Goal: Task Accomplishment & Management: Use online tool/utility

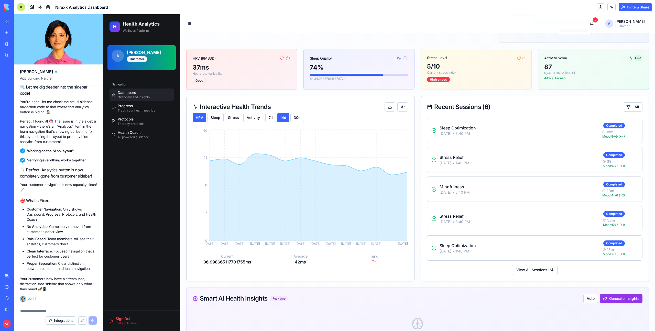
scroll to position [9281, 0]
click at [636, 7] on button "Invite & Share" at bounding box center [635, 7] width 33 height 8
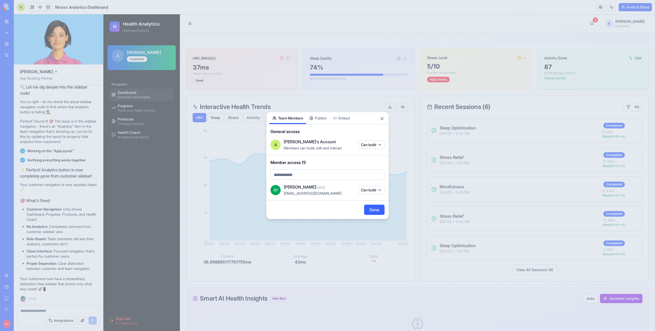
click at [317, 121] on div "Share App Team Members Publish Embed General access A [PERSON_NAME]'s Account M…" at bounding box center [327, 165] width 123 height 107
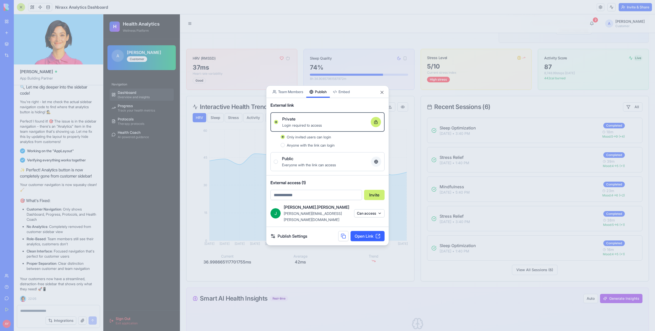
click at [294, 167] on span "Everyone with the link can access" at bounding box center [309, 165] width 54 height 4
click at [278, 164] on button "Public Everyone with the link can access" at bounding box center [276, 162] width 4 height 4
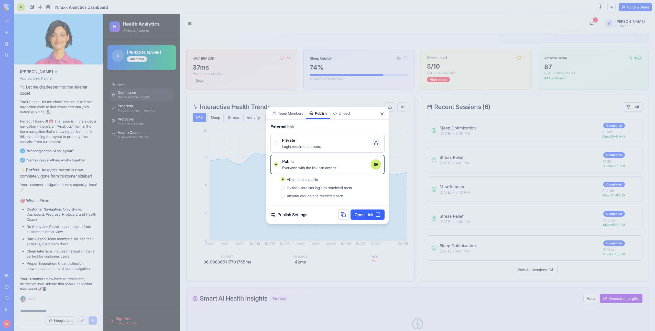
click at [358, 213] on link "Open Link" at bounding box center [368, 215] width 34 height 10
click at [306, 138] on div "Private" at bounding box center [324, 140] width 85 height 6
click at [278, 141] on button "Private Login required to access" at bounding box center [276, 143] width 4 height 4
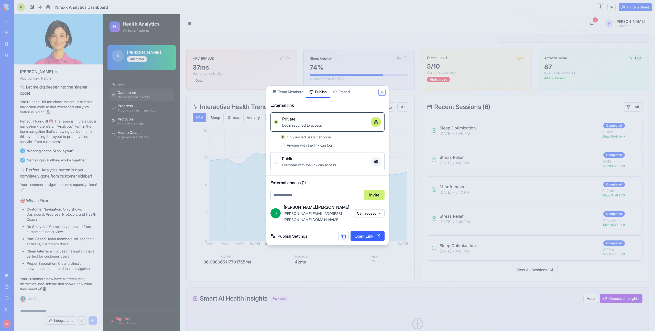
click at [383, 95] on button "Close" at bounding box center [382, 92] width 5 height 5
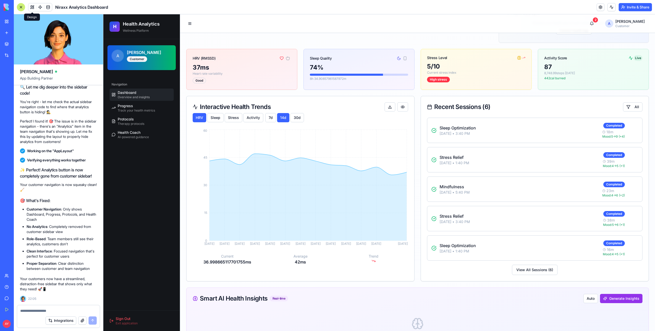
click at [33, 5] on button at bounding box center [32, 7] width 8 height 8
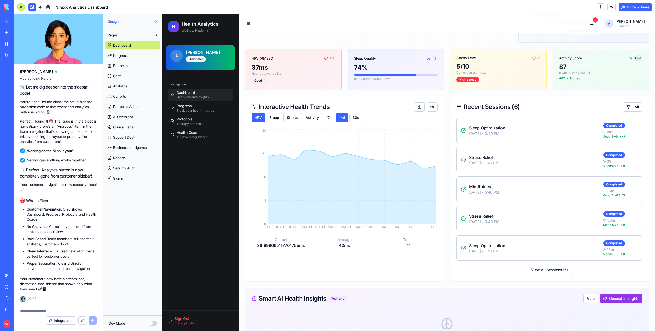
click at [30, 7] on button at bounding box center [32, 7] width 8 height 8
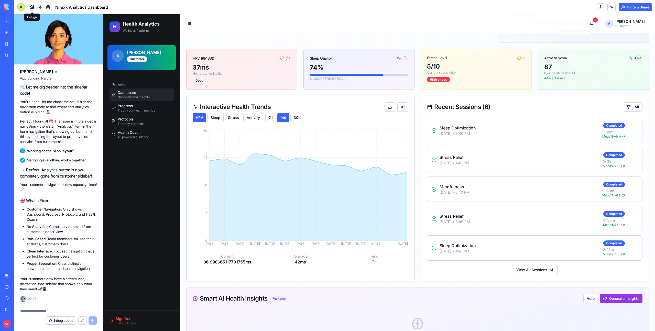
click at [32, 8] on button at bounding box center [32, 7] width 8 height 8
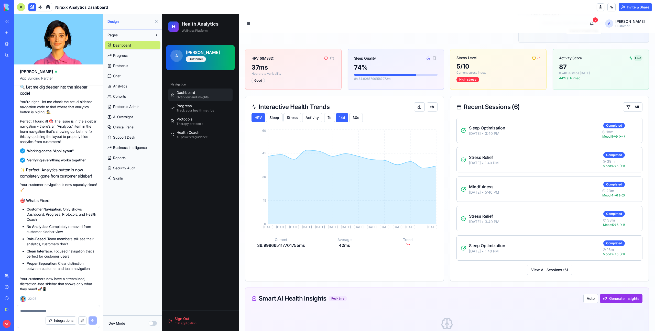
click at [153, 325] on button "Dev Mode" at bounding box center [153, 323] width 8 height 5
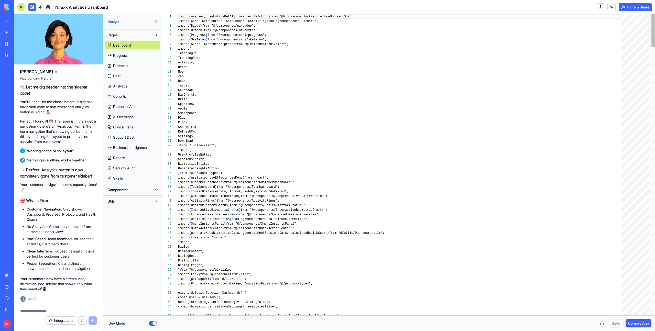
scroll to position [46, 0]
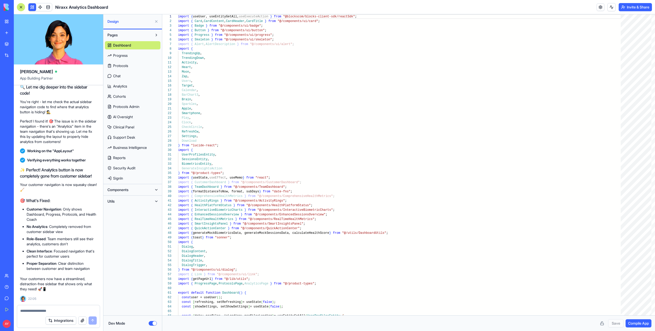
click at [119, 191] on span "Components" at bounding box center [117, 189] width 21 height 5
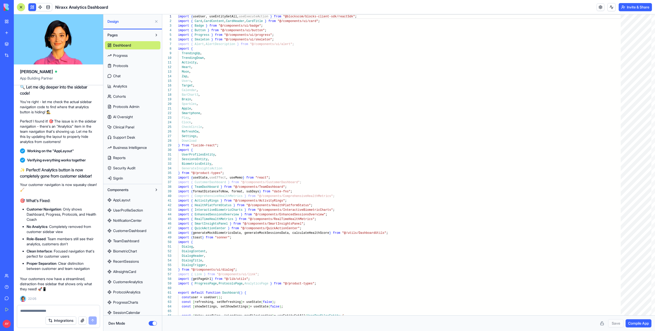
click at [125, 200] on span "AppLayout" at bounding box center [121, 200] width 17 height 5
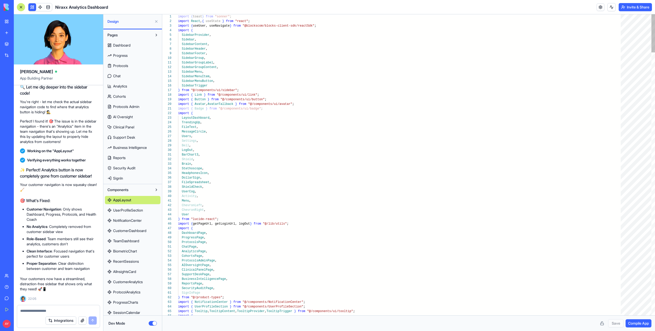
type textarea "**********"
type textarea "*"
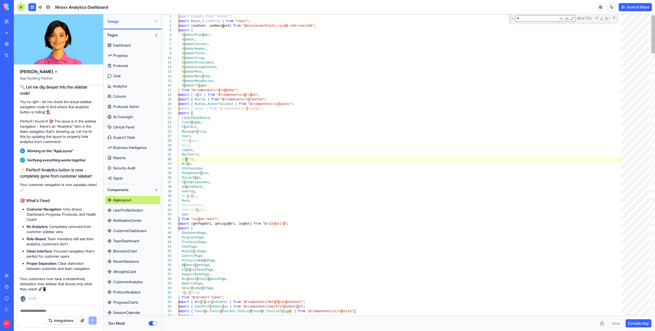
type textarea "**********"
type textarea "**"
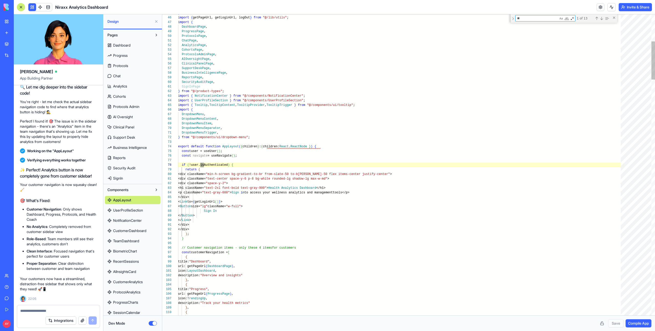
type textarea "**********"
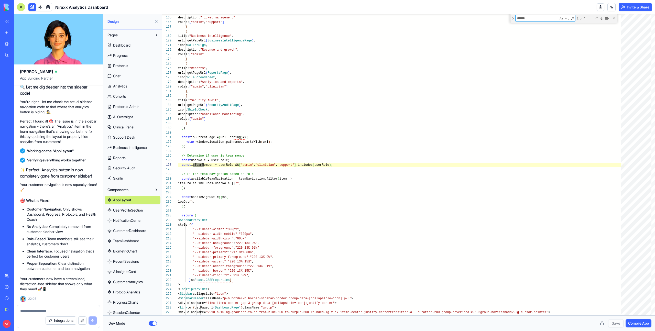
scroll to position [178, 0]
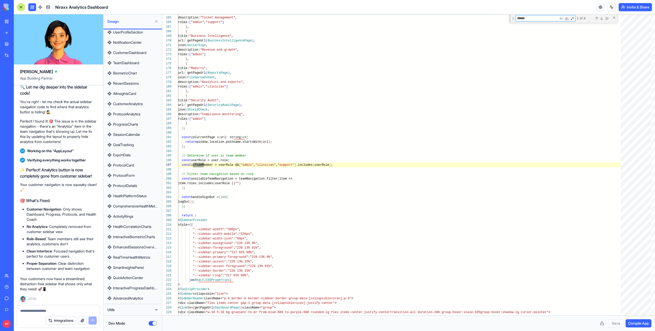
type textarea "******"
click at [621, 6] on button "Invite & Share" at bounding box center [635, 7] width 33 height 8
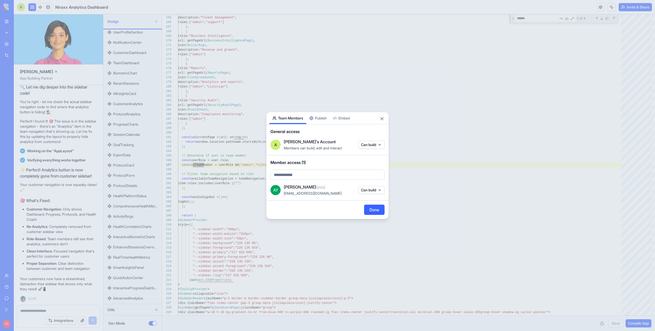
click at [299, 95] on body "BETA My Workspace New app Marketplace Integrations Recent Seba Trade Pro Niraxx…" at bounding box center [327, 165] width 655 height 331
click at [370, 188] on button "Can build" at bounding box center [371, 190] width 26 height 8
click at [426, 146] on div at bounding box center [327, 165] width 655 height 331
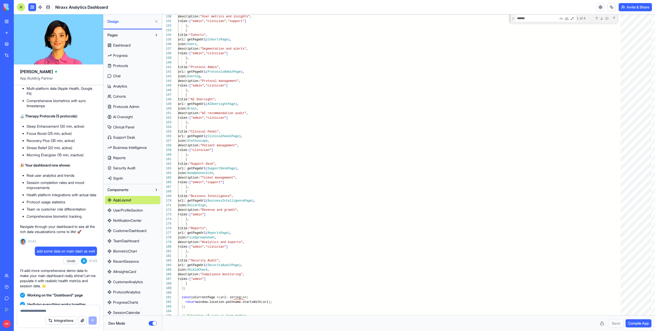
scroll to position [3165, 0]
